Goal: Transaction & Acquisition: Book appointment/travel/reservation

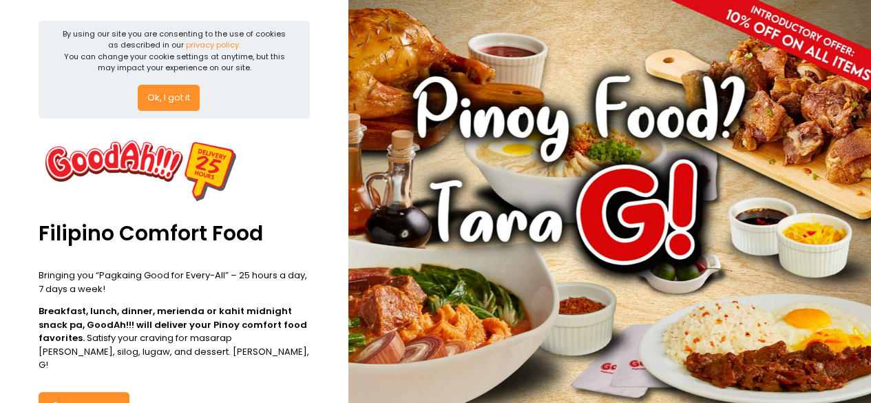
click at [171, 96] on button "Ok, I got it" at bounding box center [169, 98] width 62 height 26
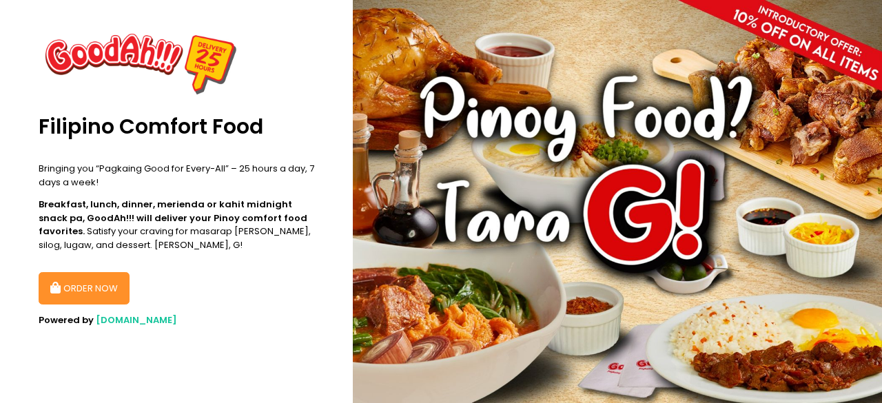
click at [82, 286] on button "ORDER NOW" at bounding box center [84, 288] width 91 height 33
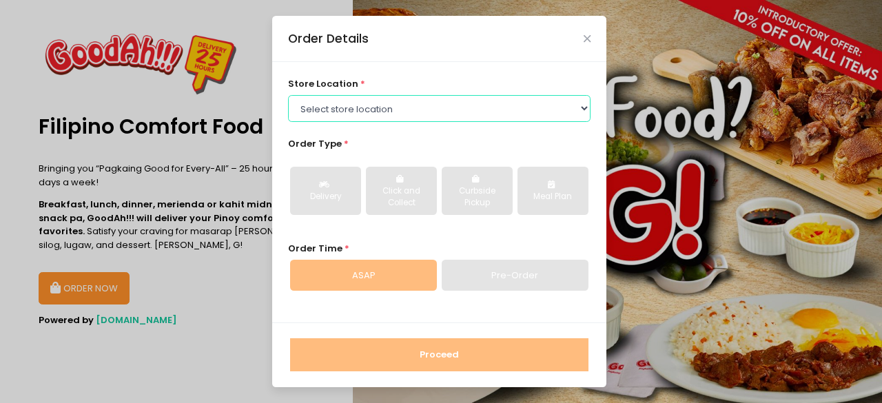
click at [397, 104] on select "Select store location GoodAh!!! Timog GoodAh!!!Granada GoodAh!!! Sucat GoodAh!!…" at bounding box center [439, 108] width 303 height 26
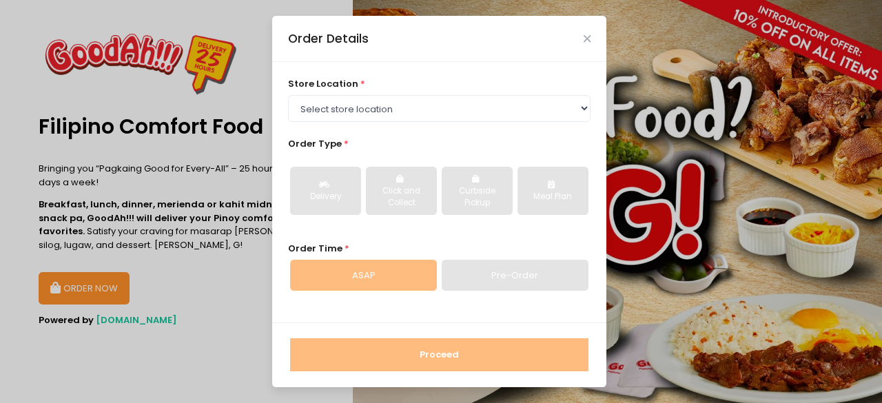
click at [449, 71] on div "store location * Select store location GoodAh!!! Timog GoodAh!!!Granada GoodAh!…" at bounding box center [439, 192] width 334 height 260
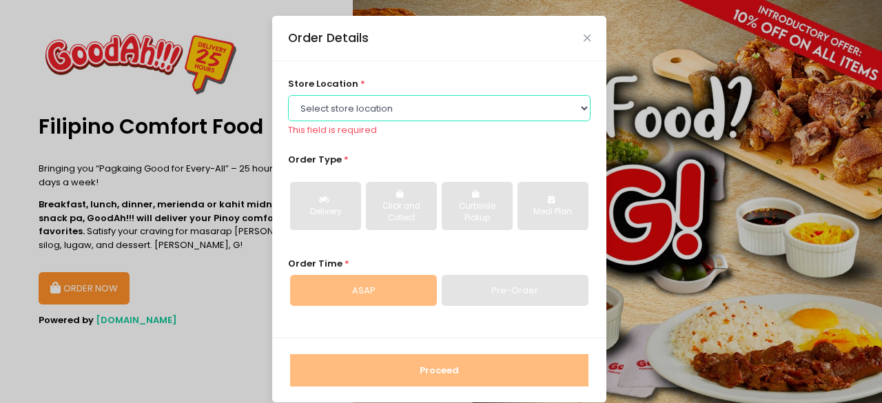
click at [379, 113] on select "Select store location GoodAh!!! Timog GoodAh!!!Granada GoodAh!!! Sucat GoodAh!!…" at bounding box center [439, 108] width 303 height 26
select select "624ab34106b90c6b89db5987"
click at [288, 95] on select "Select store location GoodAh!!! Timog GoodAh!!!Granada GoodAh!!! Sucat GoodAh!!…" at bounding box center [439, 108] width 303 height 26
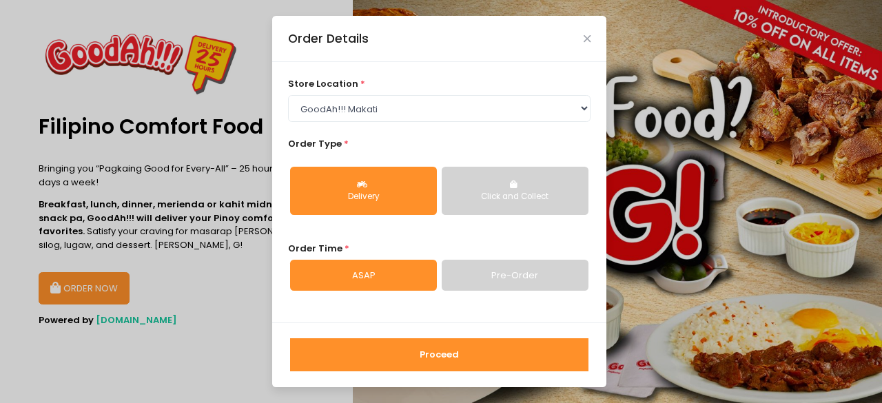
click at [380, 200] on div "Delivery" at bounding box center [363, 197] width 127 height 12
click at [566, 294] on div "store location * Select store location GoodAh!!! Timog GoodAh!!!Granada GoodAh!…" at bounding box center [439, 192] width 334 height 260
click at [548, 271] on link "Pre-Order" at bounding box center [515, 276] width 147 height 32
select select "[DATE]"
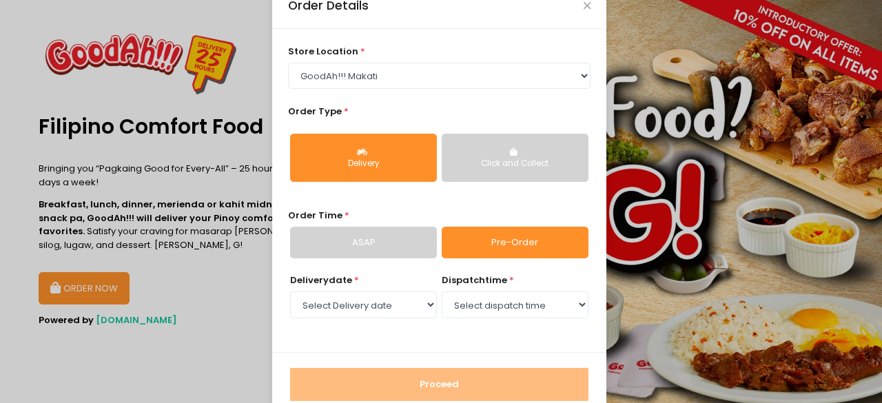
scroll to position [61, 0]
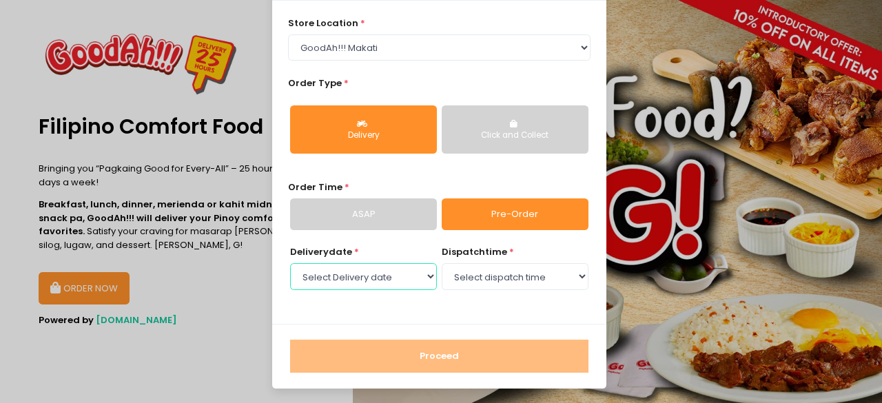
click at [421, 273] on select "Select Delivery date [DATE] [DATE] [DATE] [DATE] [DATE] [DATE] [DATE] [DATE]" at bounding box center [363, 276] width 147 height 26
click at [290, 263] on select "Select Delivery date [DATE] [DATE] [DATE] [DATE] [DATE] [DATE] [DATE] [DATE]" at bounding box center [363, 276] width 147 height 26
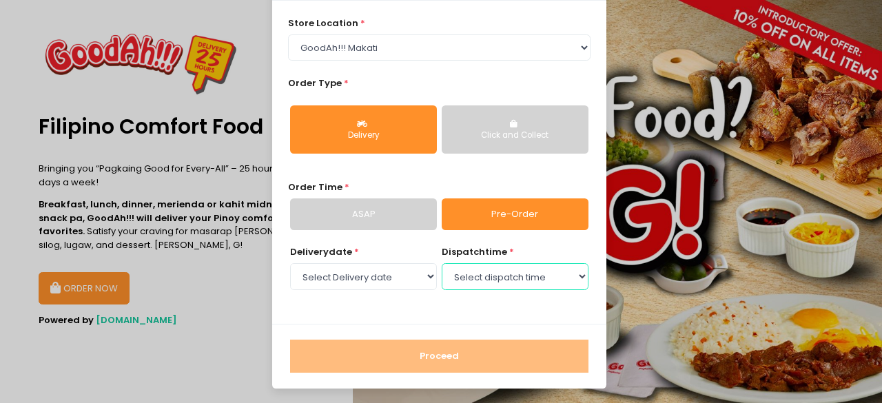
click at [492, 285] on select "Select dispatch time 12:30 PM - 01:00 PM 01:00 PM - 01:30 PM 01:30 PM - 02:00 P…" at bounding box center [515, 276] width 147 height 26
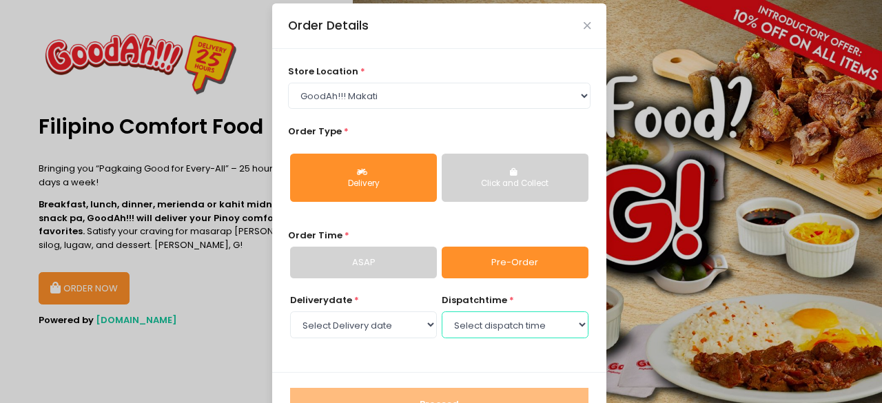
scroll to position [0, 0]
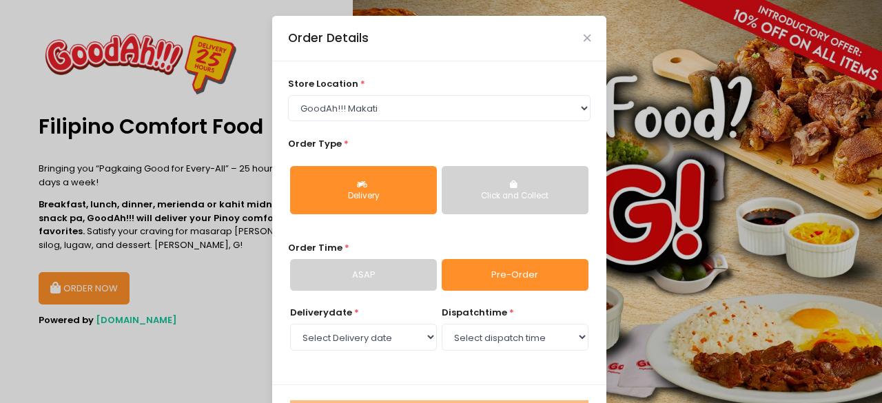
click at [525, 279] on link "Pre-Order" at bounding box center [515, 275] width 147 height 32
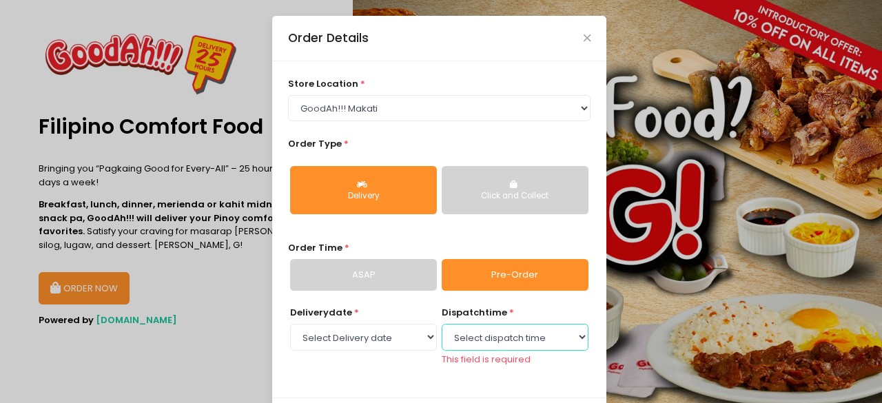
click at [470, 341] on select "Select dispatch time 12:30 PM - 01:00 PM 01:00 PM - 01:30 PM 01:30 PM - 02:00 P…" at bounding box center [515, 337] width 147 height 26
select select "18:00"
click at [442, 324] on select "Select dispatch time 12:30 PM - 01:00 PM 01:00 PM - 01:30 PM 01:30 PM - 02:00 P…" at bounding box center [515, 337] width 147 height 26
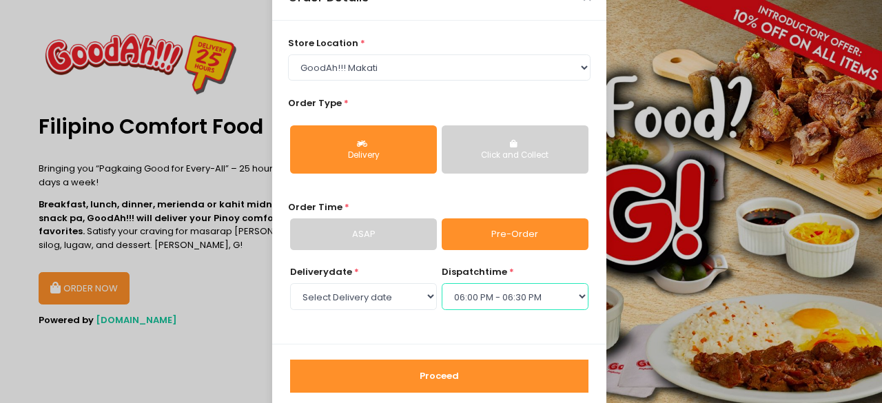
scroll to position [61, 0]
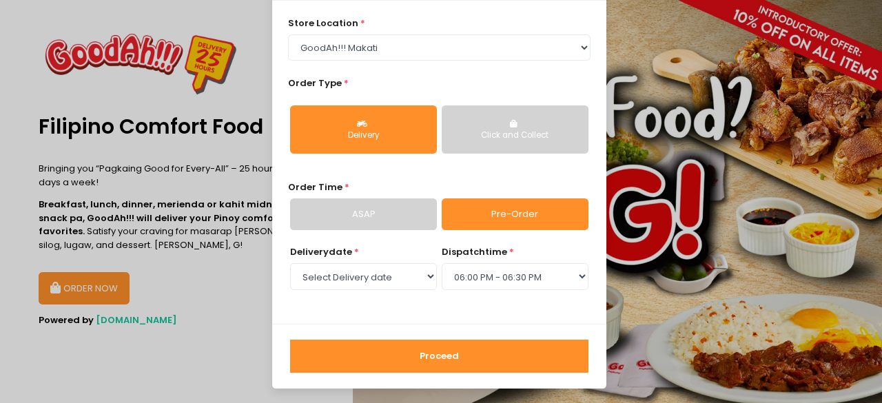
click at [499, 355] on button "Proceed" at bounding box center [439, 356] width 298 height 33
